Goal: Check status

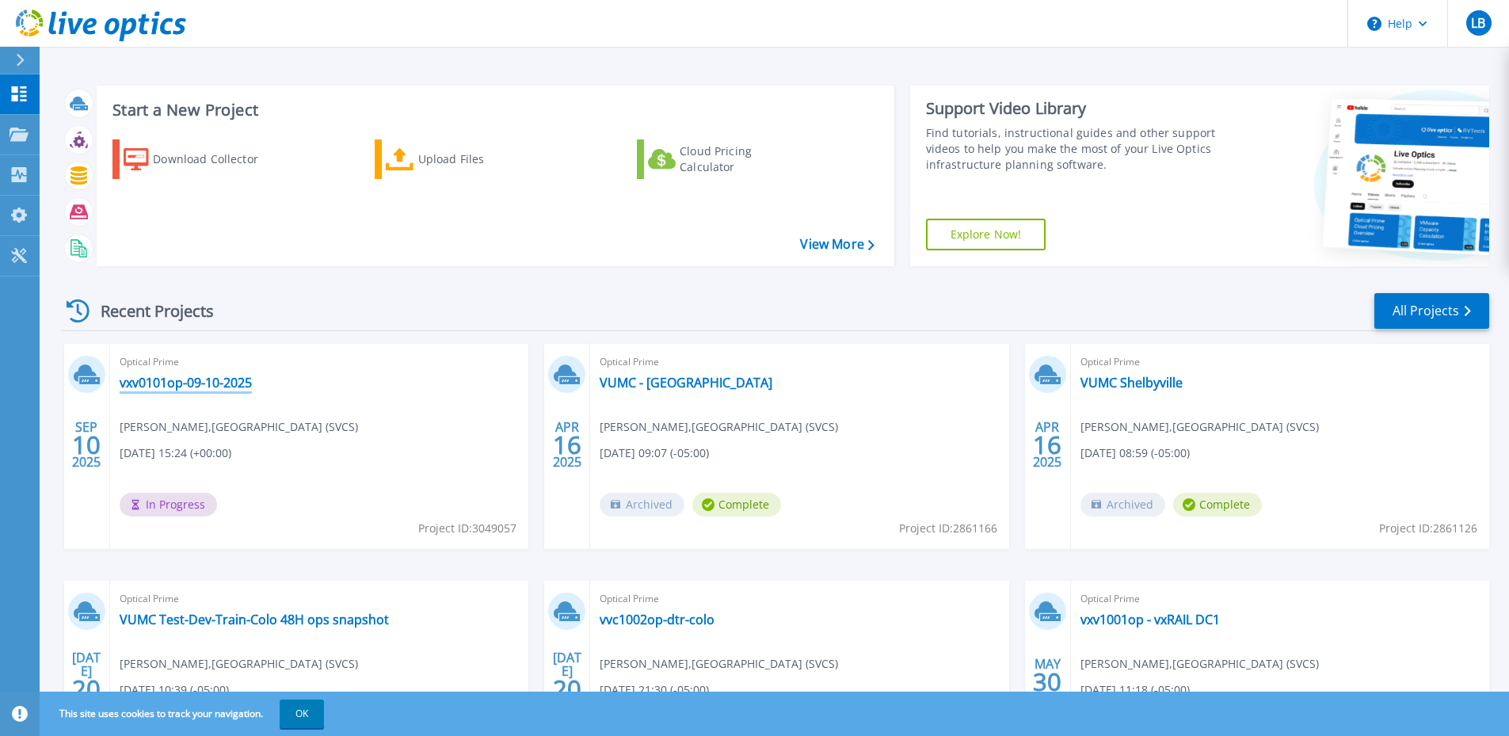
click at [185, 382] on link "vxv0101op-09-10-2025" at bounding box center [186, 383] width 132 height 16
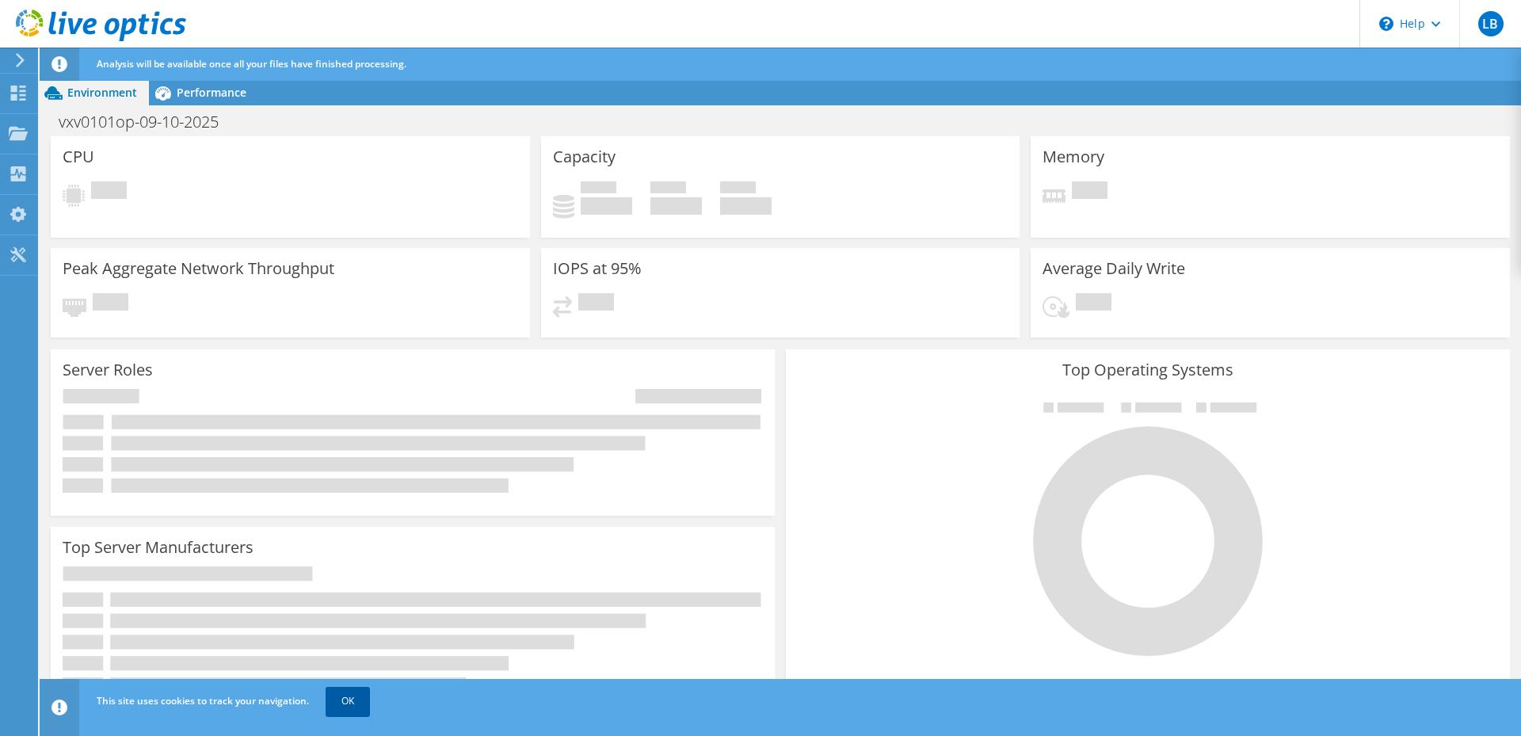
click at [342, 696] on link "OK" at bounding box center [348, 701] width 44 height 29
